Goal: Navigation & Orientation: Find specific page/section

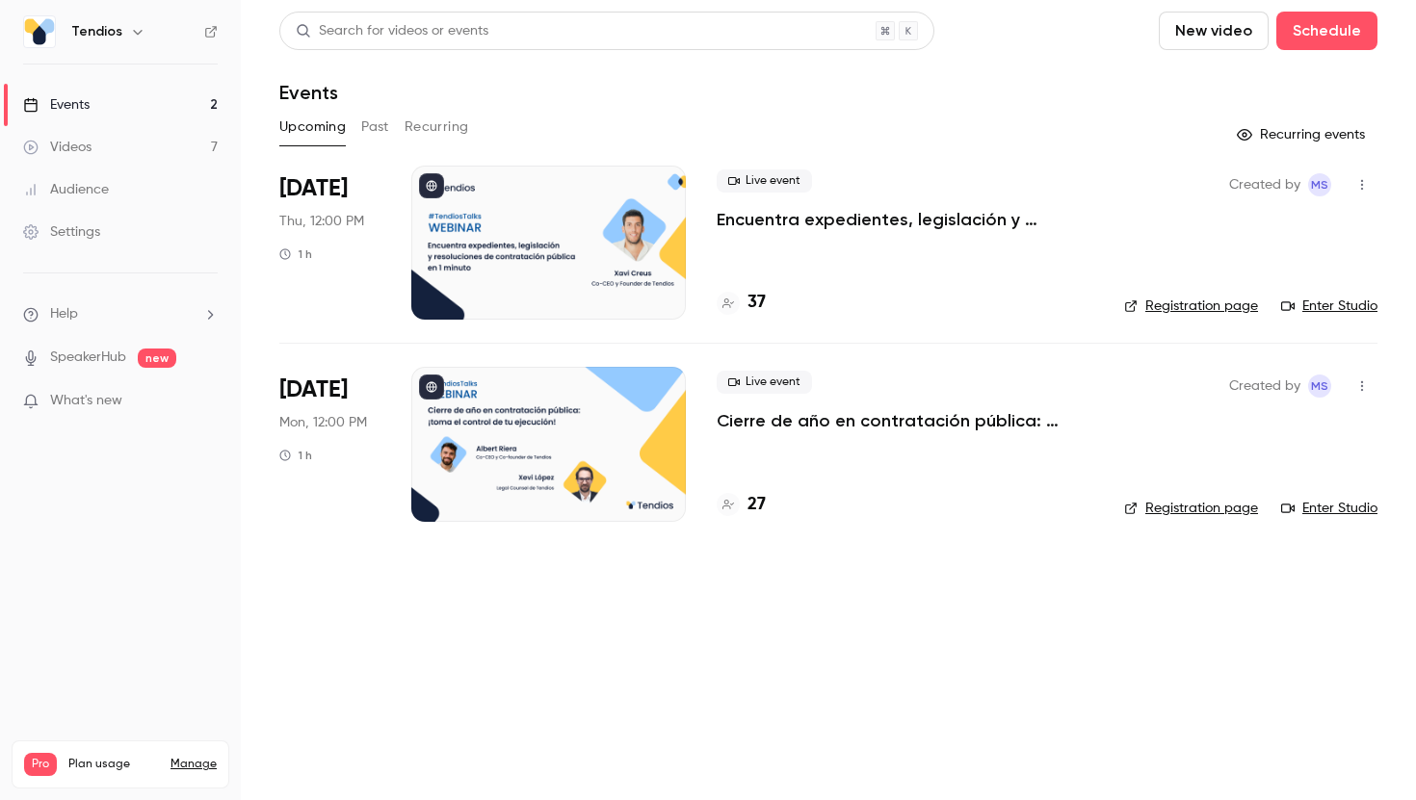
click at [119, 139] on link "Videos 7" at bounding box center [120, 147] width 241 height 42
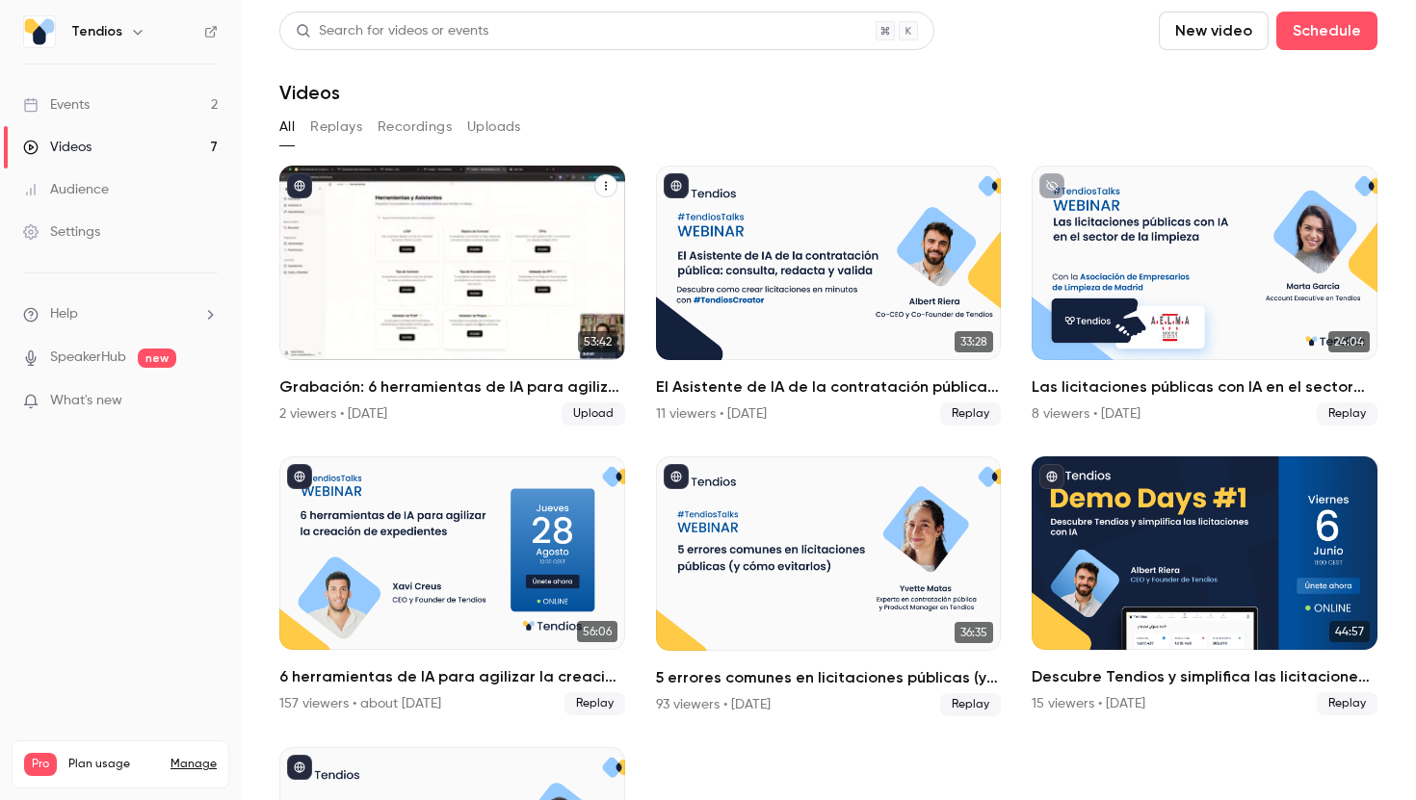
click at [381, 222] on div "Grabación: 6 herramientas de IA para agilizar la creación de expedientes" at bounding box center [452, 263] width 346 height 195
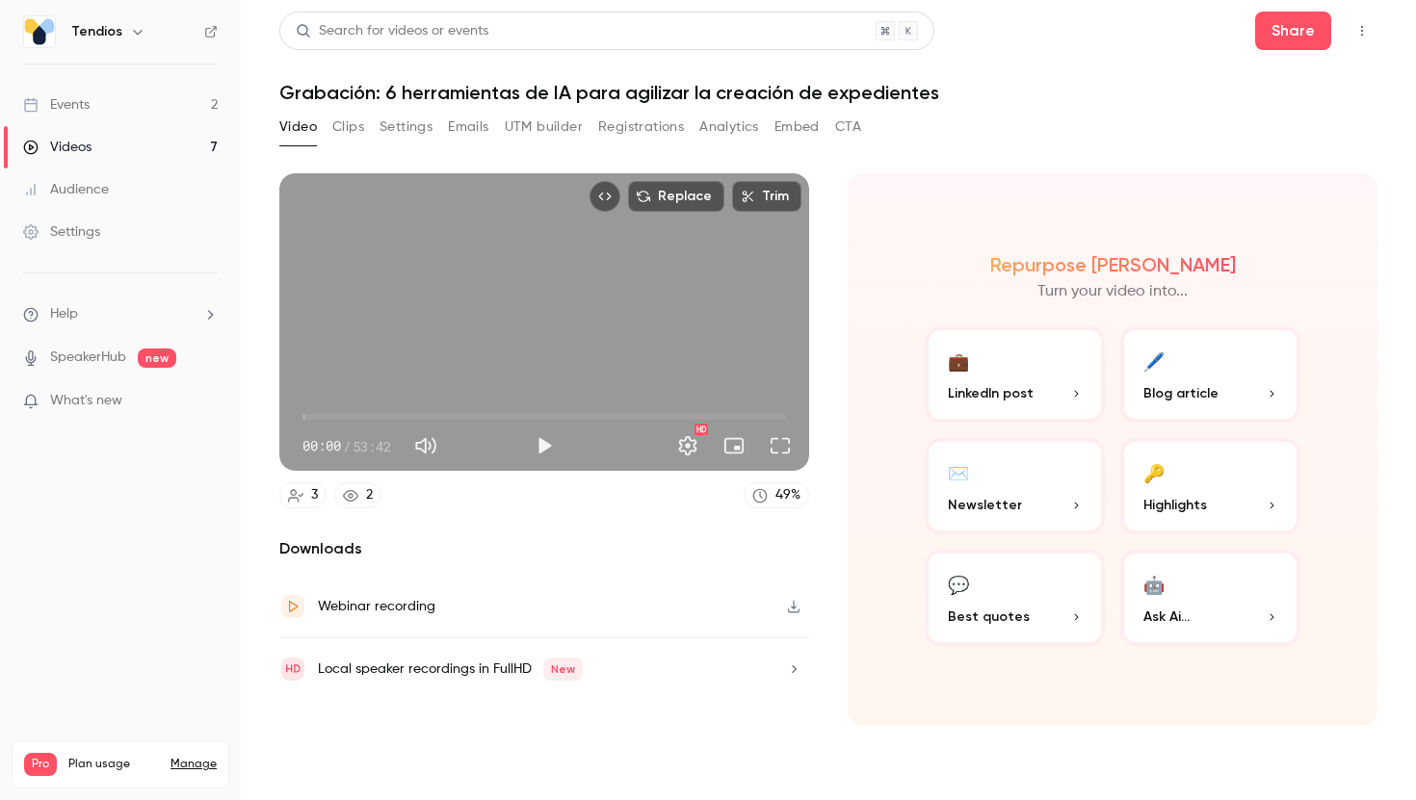
click at [660, 120] on button "Registrations" at bounding box center [641, 127] width 86 height 31
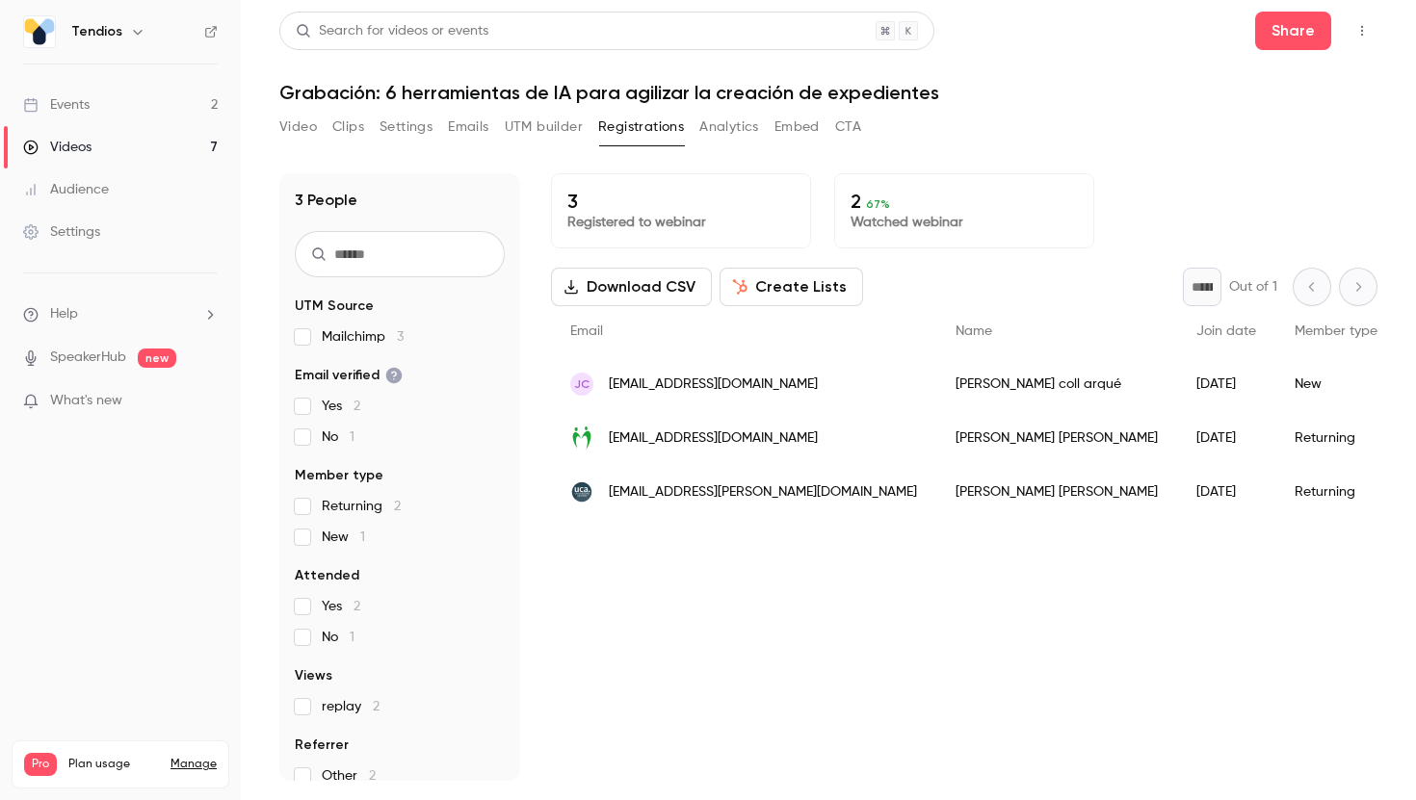
click at [166, 99] on link "Events 2" at bounding box center [120, 105] width 241 height 42
